Goal: Task Accomplishment & Management: Complete application form

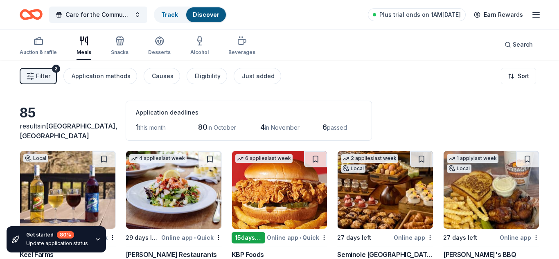
click at [331, 33] on div "Auction & raffle Meals Snacks Desserts Alcohol Beverages Search" at bounding box center [279, 44] width 519 height 30
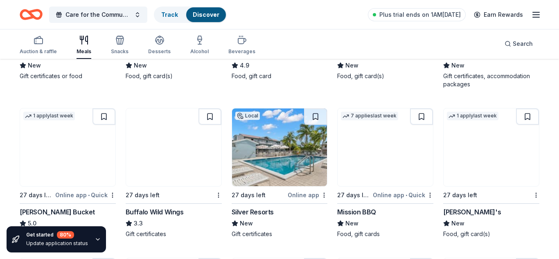
scroll to position [1130, 0]
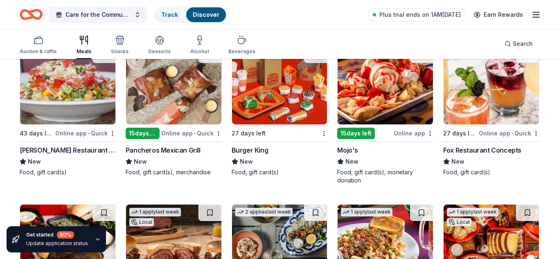
scroll to position [1359, 0]
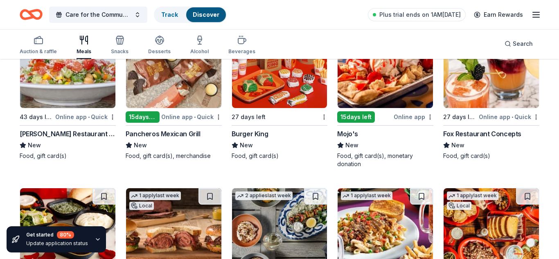
click at [213, 167] on div "1 apply last week 15 days left Online app • Quick Pancheros Mexican Grill New F…" at bounding box center [174, 99] width 96 height 138
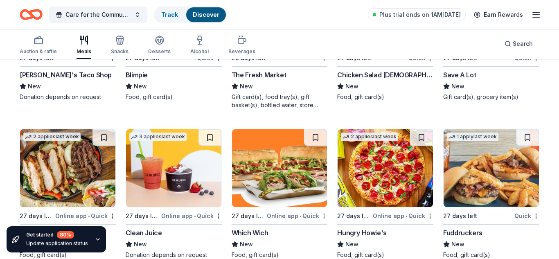
scroll to position [2506, 0]
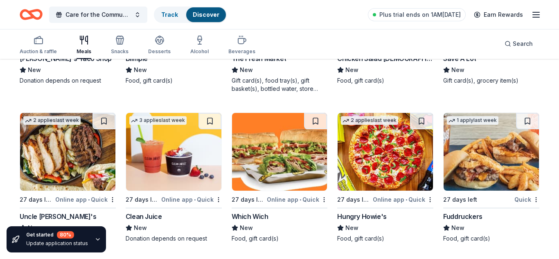
click at [386, 199] on div "Online app • Quick" at bounding box center [402, 199] width 61 height 10
click at [394, 160] on img at bounding box center [384, 152] width 95 height 78
click at [288, 202] on div "Online app • Quick" at bounding box center [297, 199] width 61 height 10
click at [330, 34] on div "Auction & raffle Meals Snacks Desserts Alcohol Beverages Search" at bounding box center [279, 44] width 519 height 30
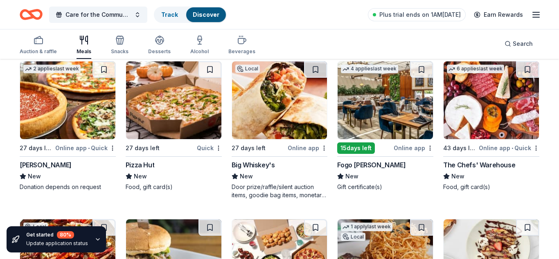
scroll to position [1635, 0]
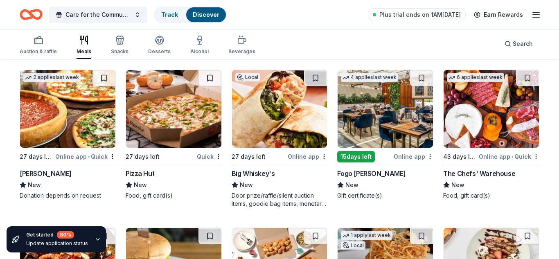
click at [177, 112] on img at bounding box center [173, 109] width 95 height 78
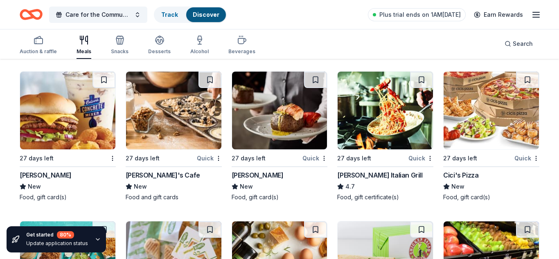
scroll to position [2256, 0]
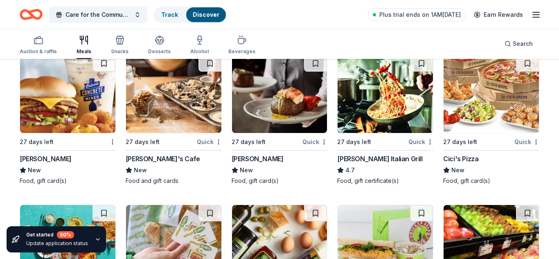
click at [476, 116] on img at bounding box center [490, 94] width 95 height 78
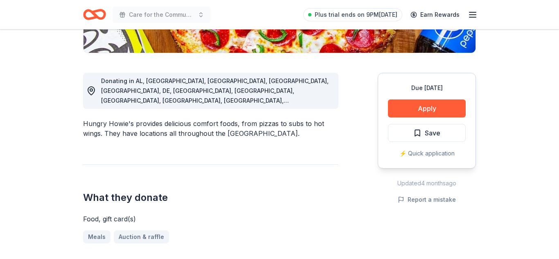
scroll to position [196, 0]
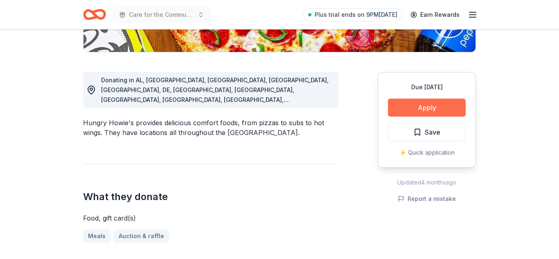
click at [420, 108] on button "Apply" at bounding box center [427, 108] width 78 height 18
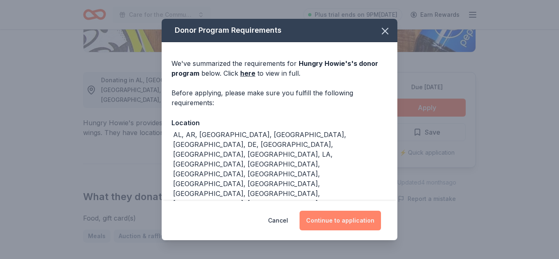
click at [340, 217] on button "Continue to application" at bounding box center [339, 221] width 81 height 20
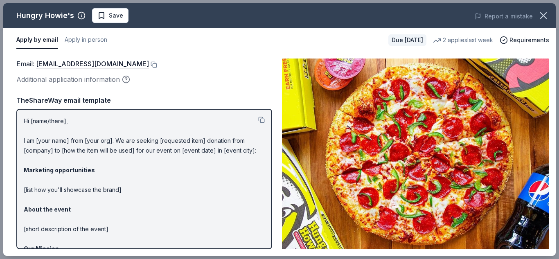
click at [224, 85] on div "Email : [EMAIL_ADDRESS][DOMAIN_NAME] Additional application information TheShar…" at bounding box center [144, 153] width 256 height 191
click at [261, 119] on button at bounding box center [261, 120] width 7 height 7
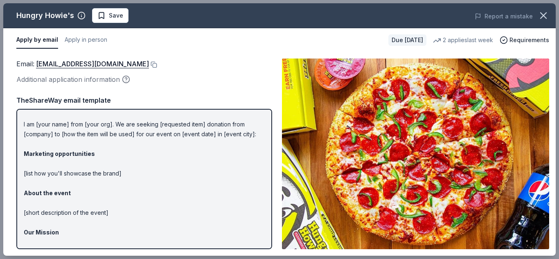
scroll to position [33, 0]
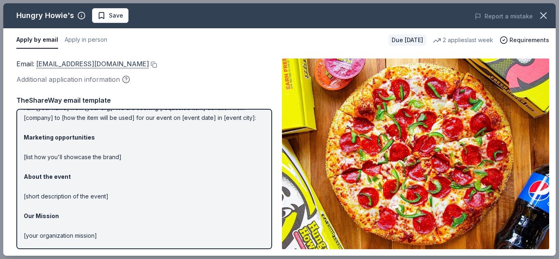
click at [120, 64] on link "community@hungryhowies.com" at bounding box center [92, 63] width 113 height 11
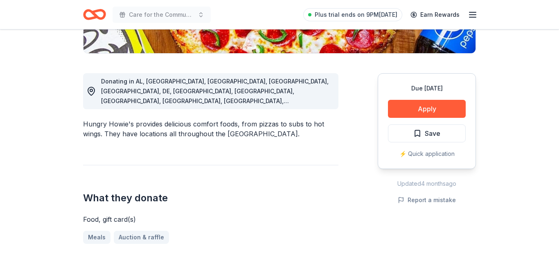
scroll to position [196, 0]
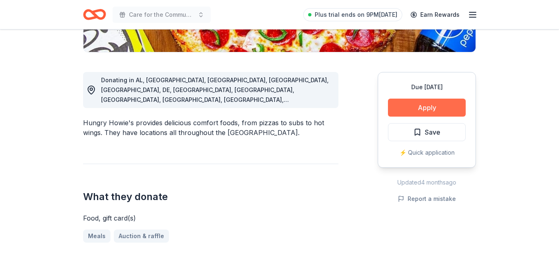
click at [419, 104] on button "Apply" at bounding box center [427, 108] width 78 height 18
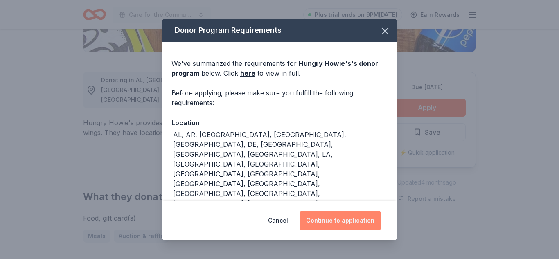
click at [350, 222] on button "Continue to application" at bounding box center [339, 221] width 81 height 20
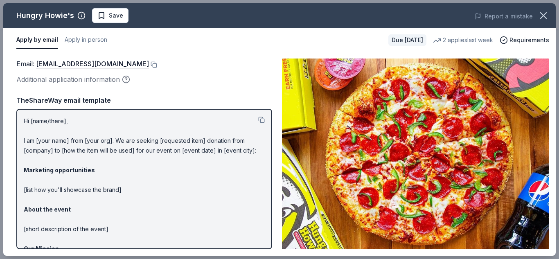
drag, startPoint x: 24, startPoint y: 121, endPoint x: 39, endPoint y: 128, distance: 17.4
click at [39, 128] on p "Hi [name/there], I am [your name] from [your org]. We are seeking [requested it…" at bounding box center [144, 219] width 241 height 206
click at [262, 121] on button at bounding box center [261, 120] width 7 height 7
click at [245, 97] on div "TheShareWay email template" at bounding box center [144, 100] width 256 height 11
drag, startPoint x: 25, startPoint y: 139, endPoint x: 80, endPoint y: 162, distance: 59.2
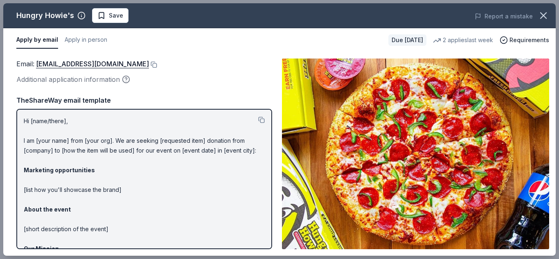
click at [80, 162] on p "Hi [name/there], I am [your name] from [your org]. We are seeking [requested it…" at bounding box center [144, 219] width 241 height 206
click at [210, 68] on div "Email : community@hungryhowies.com" at bounding box center [144, 63] width 256 height 11
click at [206, 163] on p "Hi [name/there], I am [your name] from [your org]. We are seeking [requested it…" at bounding box center [144, 219] width 241 height 206
drag, startPoint x: 23, startPoint y: 117, endPoint x: 121, endPoint y: 219, distance: 141.4
click at [121, 219] on div "Hi [name/there], I am [your name] from [your org]. We are seeking [requested it…" at bounding box center [144, 179] width 256 height 140
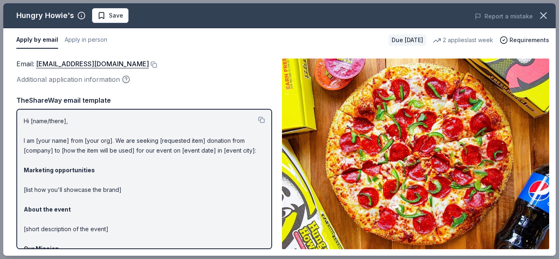
click at [229, 86] on div "Email : community@hungryhowies.com Additional application information TheShareW…" at bounding box center [144, 153] width 256 height 191
click at [262, 119] on button at bounding box center [261, 120] width 7 height 7
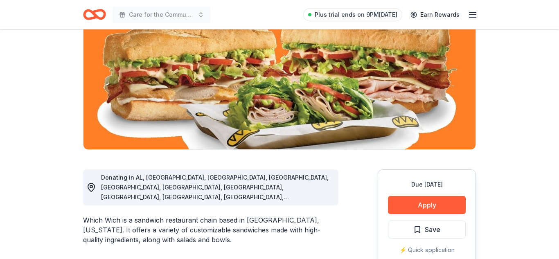
scroll to position [114, 0]
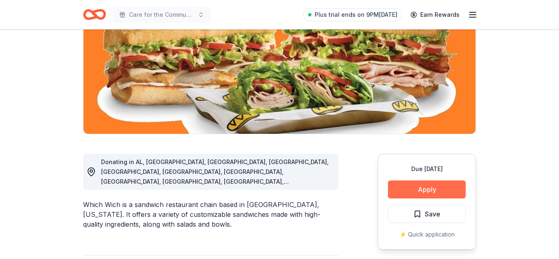
click at [445, 185] on button "Apply" at bounding box center [427, 189] width 78 height 18
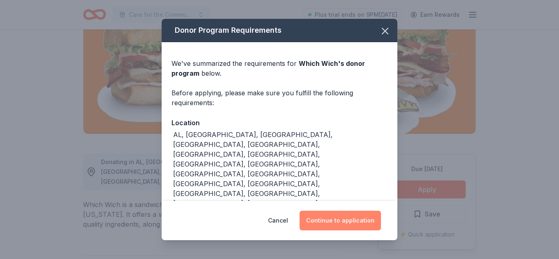
click at [363, 218] on button "Continue to application" at bounding box center [339, 221] width 81 height 20
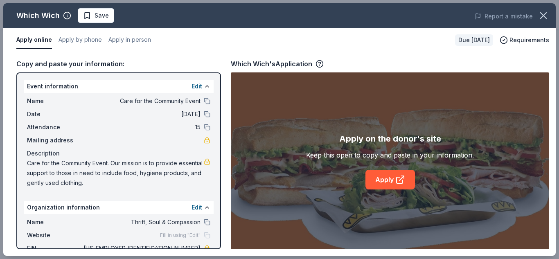
click at [429, 66] on div "Which Wich's Application" at bounding box center [390, 63] width 318 height 11
click at [387, 179] on link "Apply" at bounding box center [389, 180] width 49 height 20
click at [383, 176] on link "Apply" at bounding box center [389, 180] width 49 height 20
click at [390, 177] on link "Apply" at bounding box center [389, 180] width 49 height 20
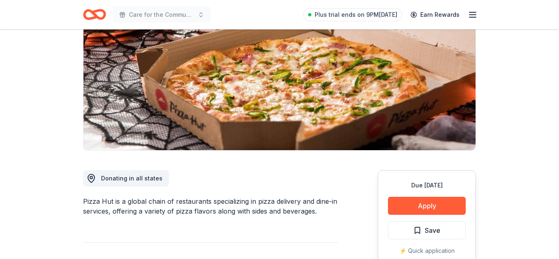
scroll to position [114, 0]
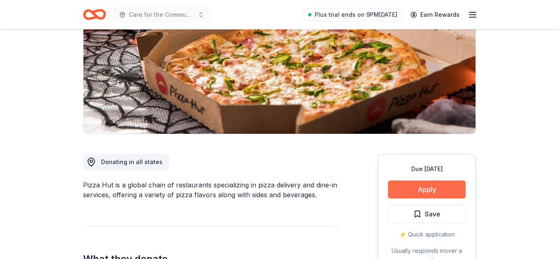
click at [414, 194] on button "Apply" at bounding box center [427, 189] width 78 height 18
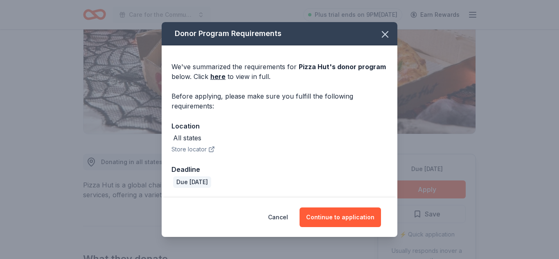
click at [368, 228] on div "Cancel Continue to application" at bounding box center [280, 216] width 236 height 39
click at [361, 212] on button "Continue to application" at bounding box center [339, 217] width 81 height 20
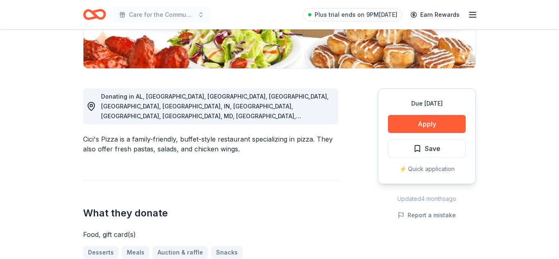
scroll to position [196, 0]
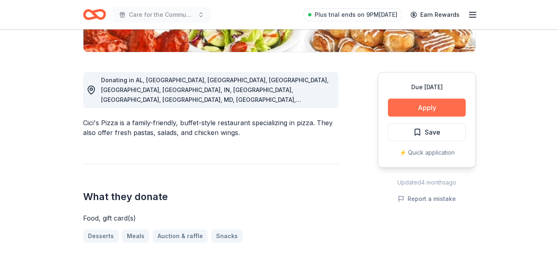
click at [440, 110] on button "Apply" at bounding box center [427, 108] width 78 height 18
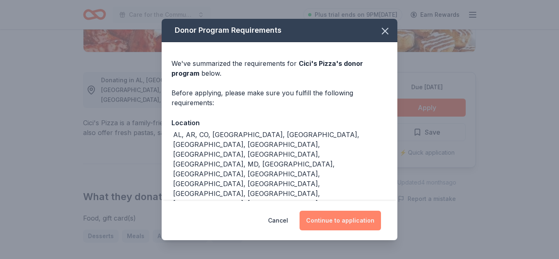
click at [366, 219] on button "Continue to application" at bounding box center [339, 221] width 81 height 20
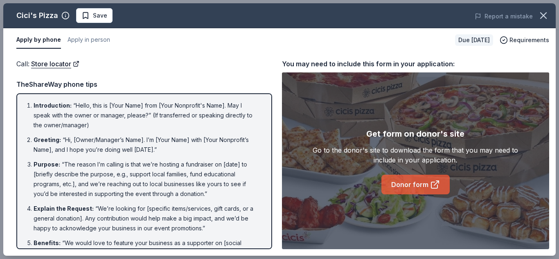
click at [397, 183] on link "Donor form" at bounding box center [415, 185] width 68 height 20
